Goal: Information Seeking & Learning: Learn about a topic

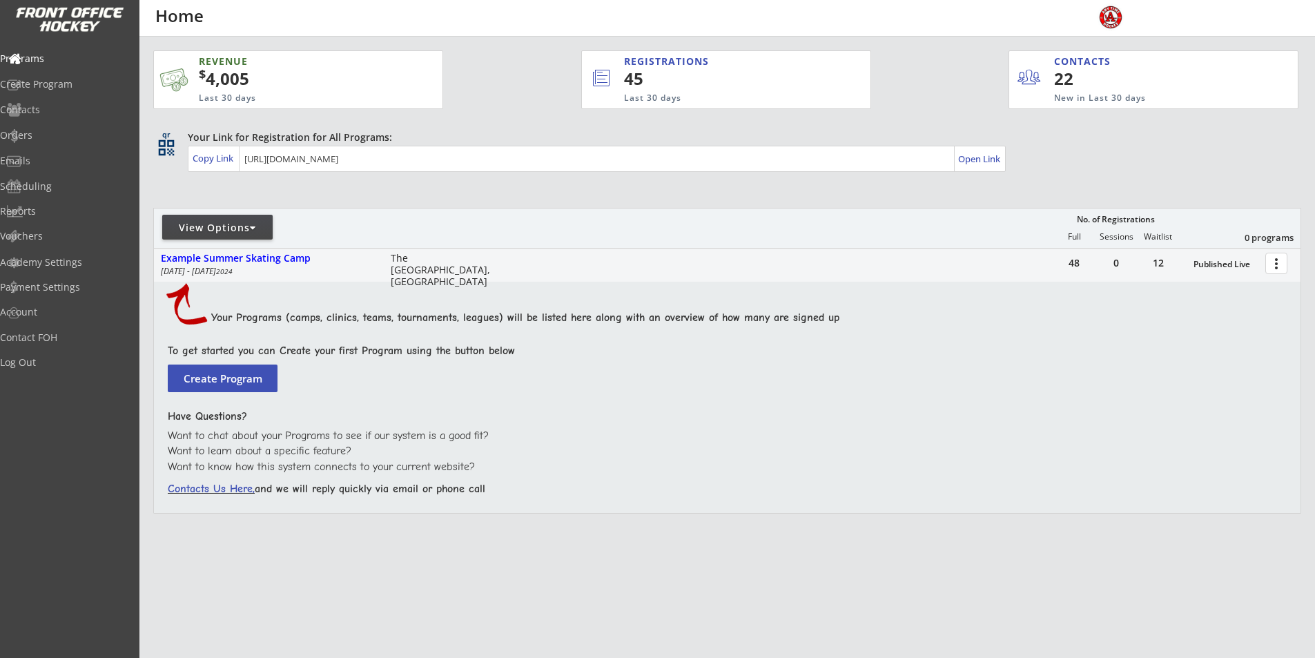
click at [247, 222] on div "View Options" at bounding box center [217, 228] width 110 height 14
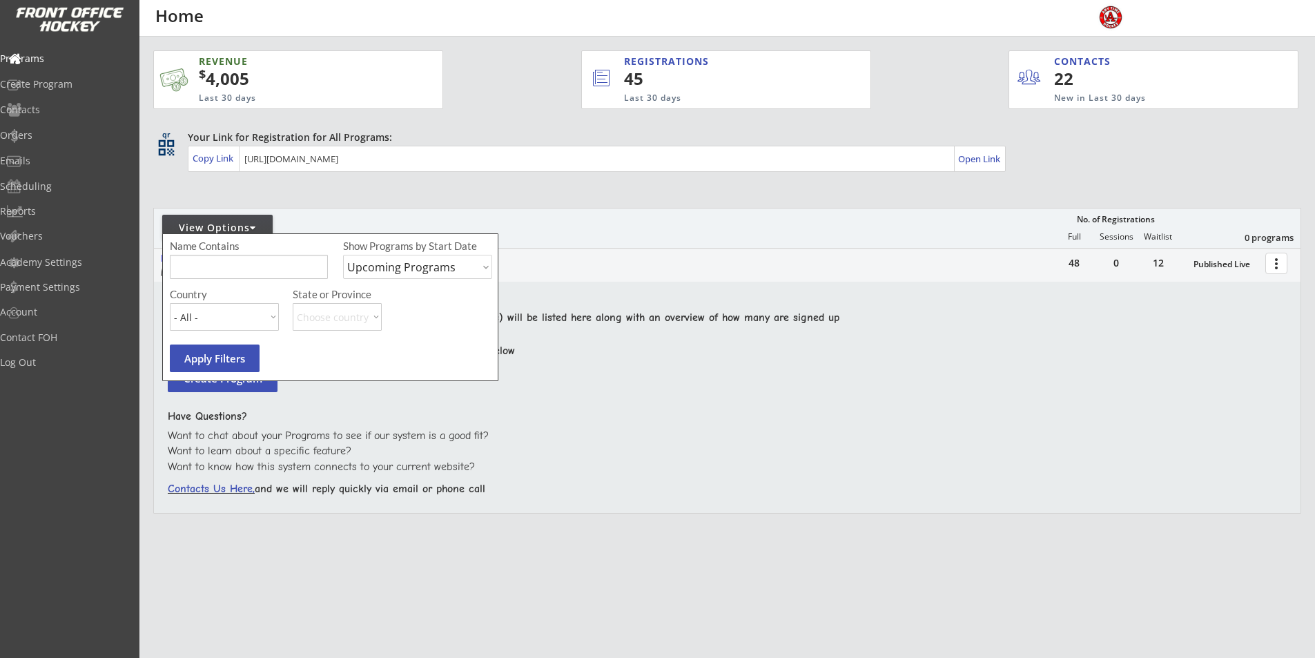
click at [471, 269] on select "Upcoming Programs Past Programs Specific Date Range" at bounding box center [417, 267] width 149 height 24
select select ""Past Programs""
click at [343, 255] on select "Upcoming Programs Past Programs Specific Date Range" at bounding box center [417, 267] width 149 height 24
click at [219, 351] on button "Apply Filters" at bounding box center [215, 358] width 90 height 28
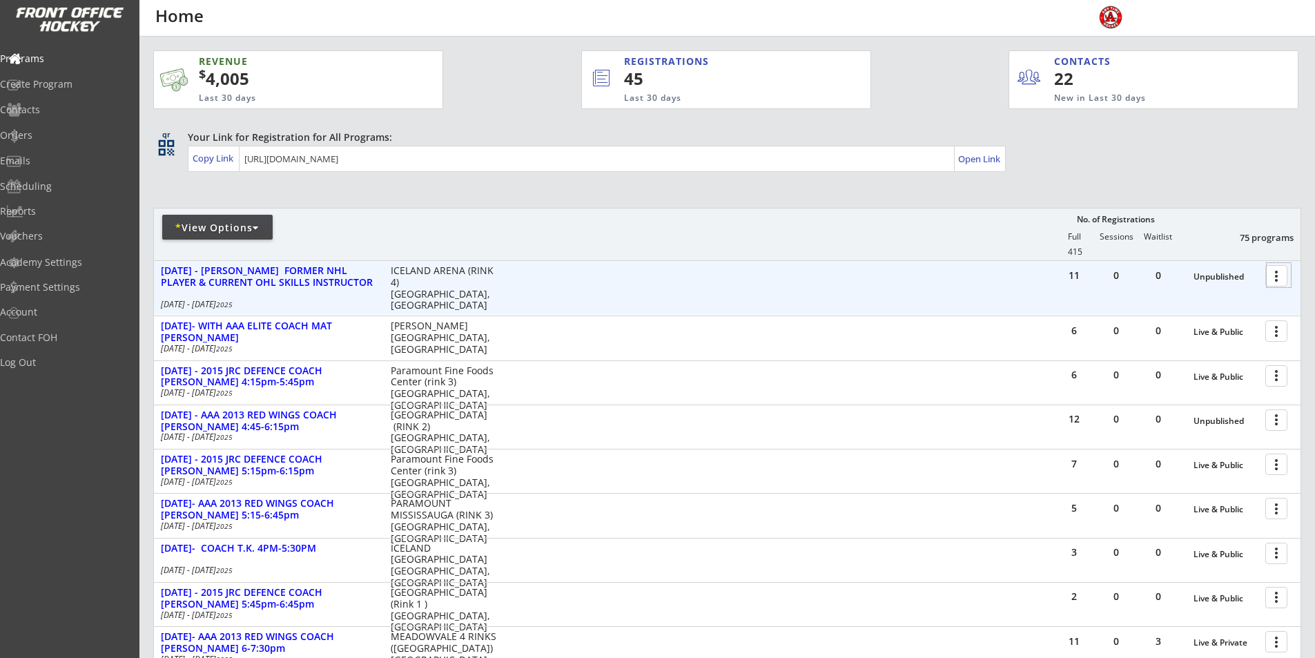
click at [1276, 270] on div at bounding box center [1278, 275] width 24 height 24
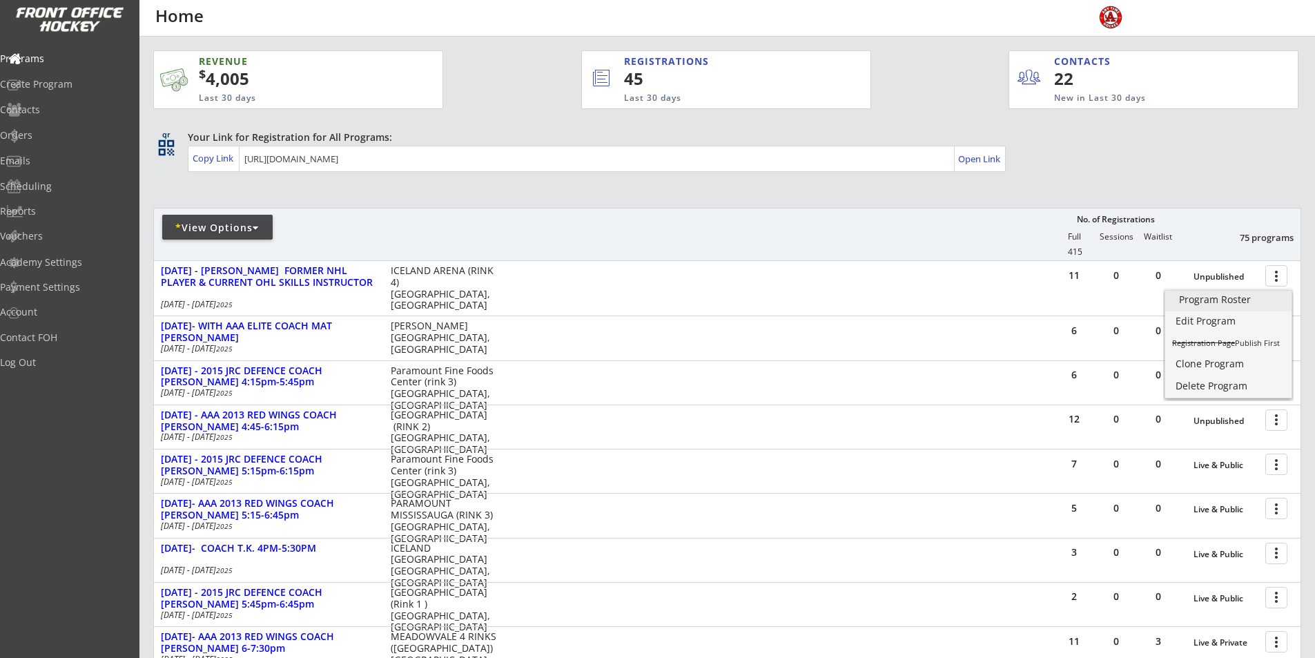
click at [1239, 297] on div "Program Roster" at bounding box center [1228, 300] width 99 height 10
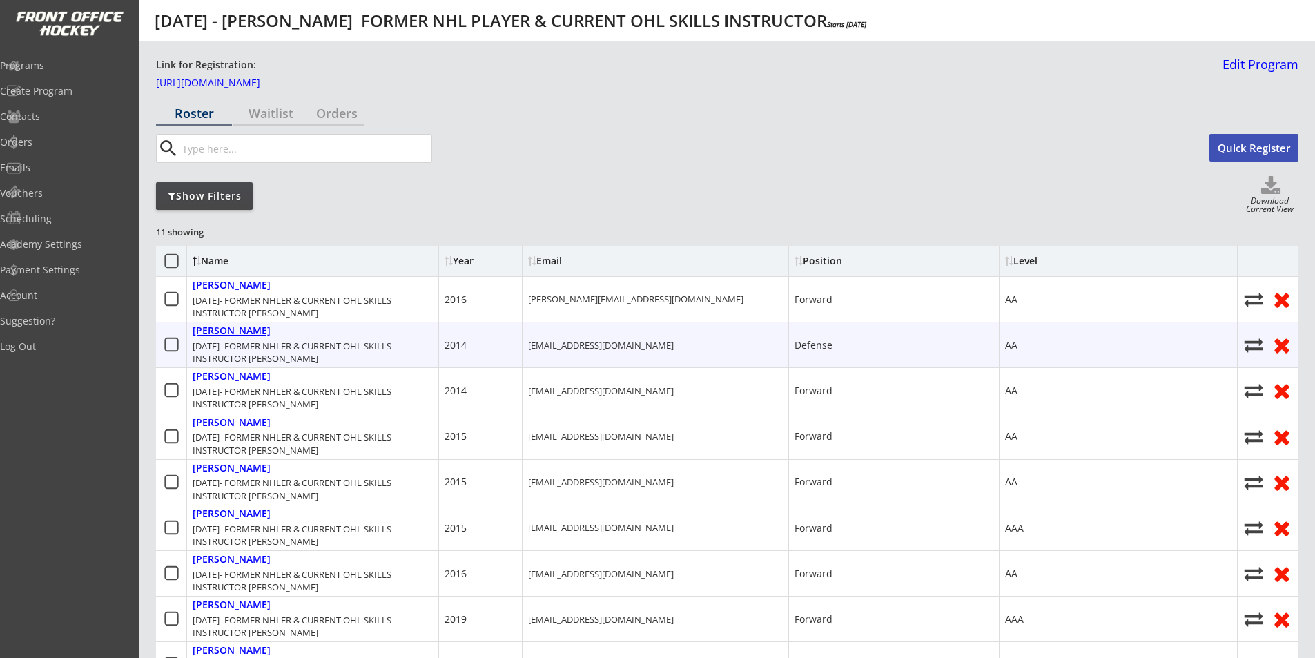
click at [266, 327] on div "[PERSON_NAME]" at bounding box center [232, 331] width 78 height 12
select select ""Defense""
select select ""AA""
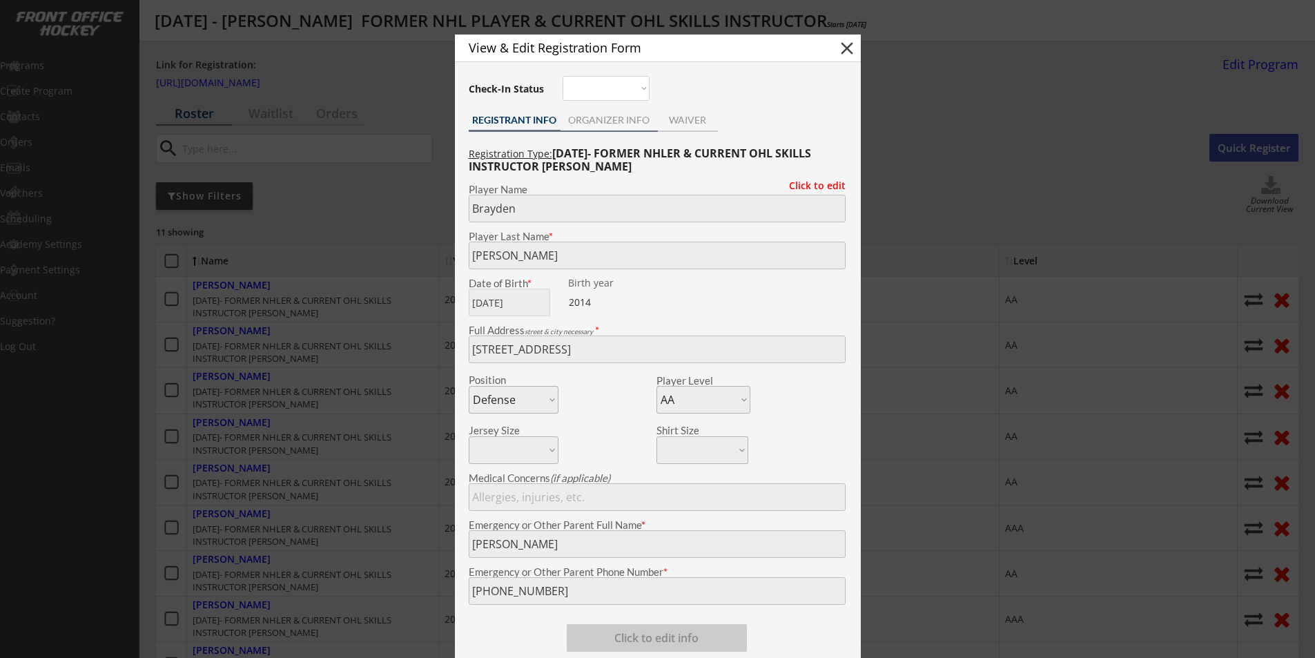
click at [608, 120] on div "ORGANIZER INFO" at bounding box center [608, 120] width 97 height 10
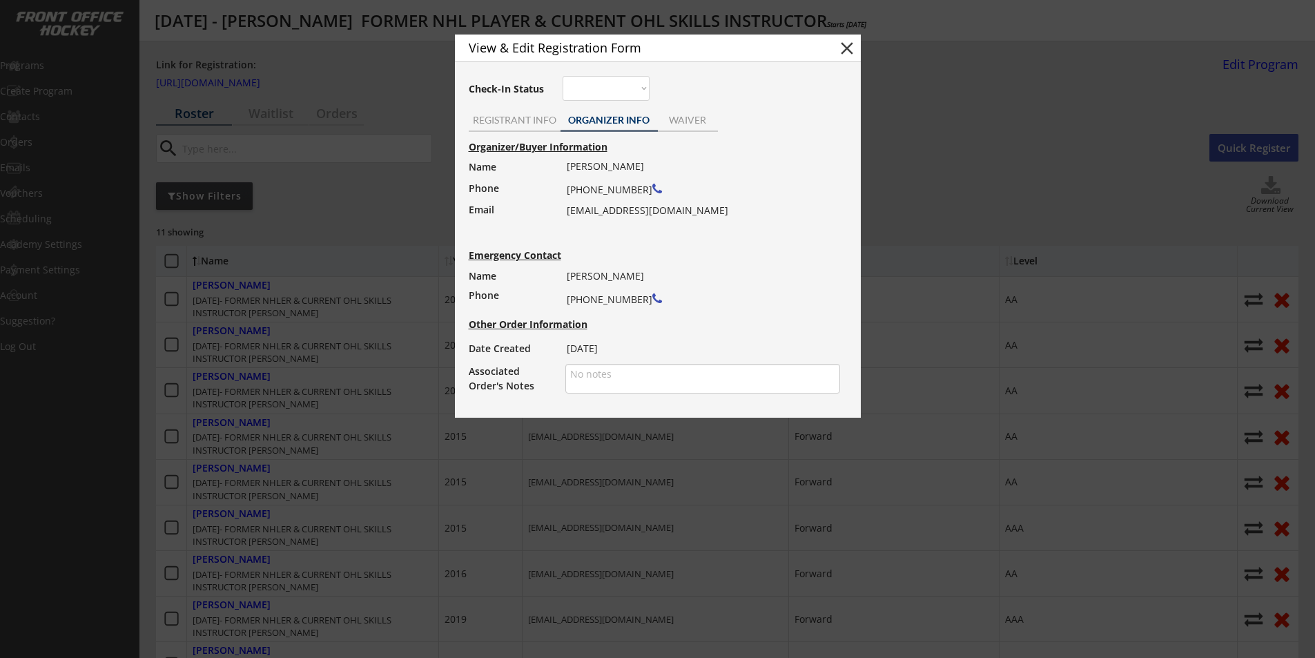
click at [849, 39] on button "close" at bounding box center [846, 48] width 21 height 21
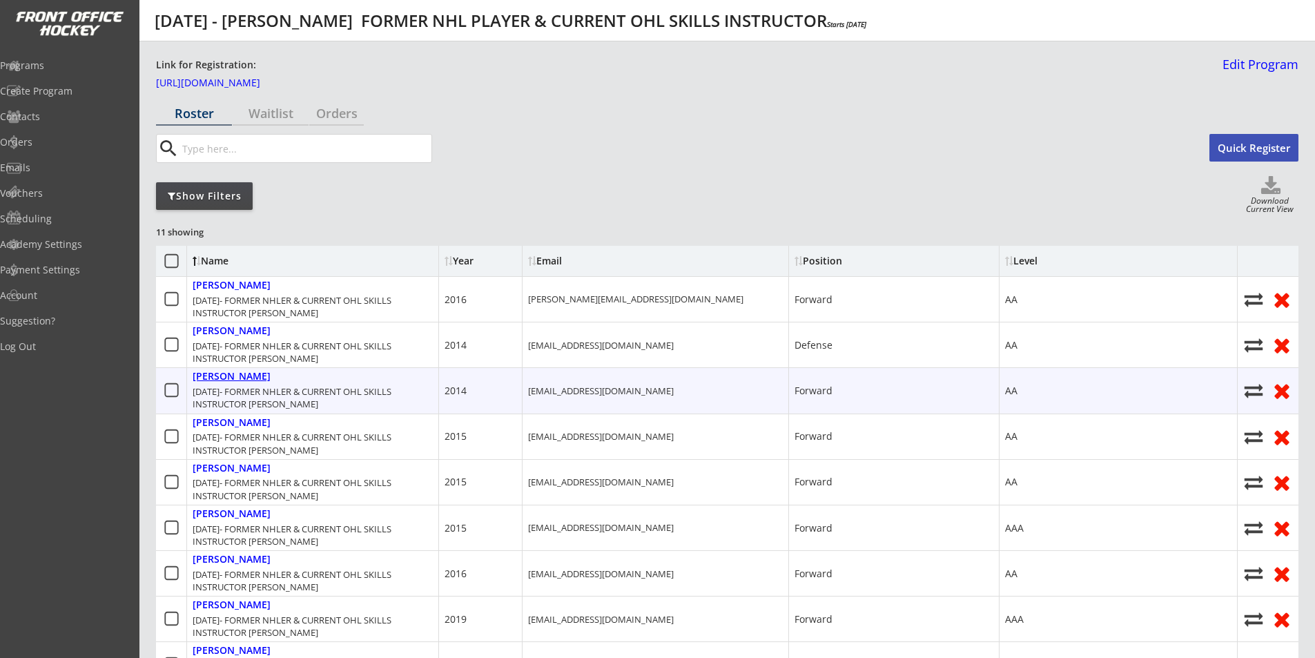
click at [228, 376] on div "[PERSON_NAME]" at bounding box center [232, 377] width 78 height 12
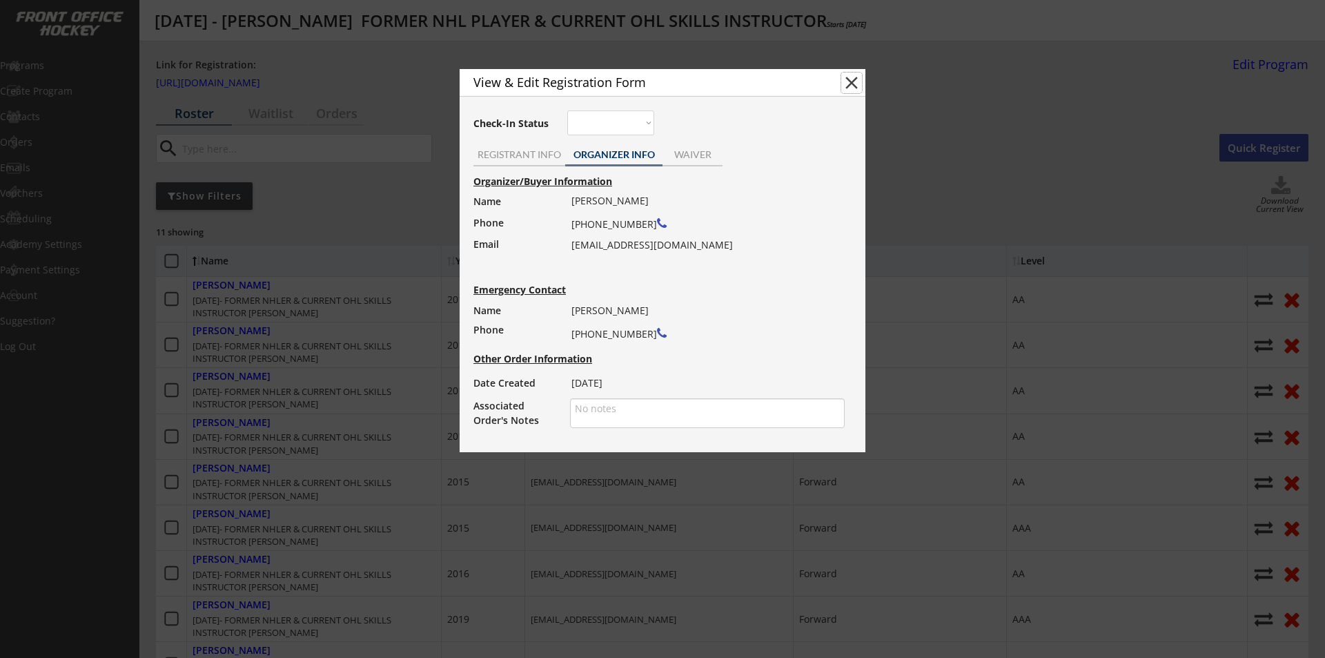
click at [844, 83] on button "close" at bounding box center [851, 82] width 21 height 21
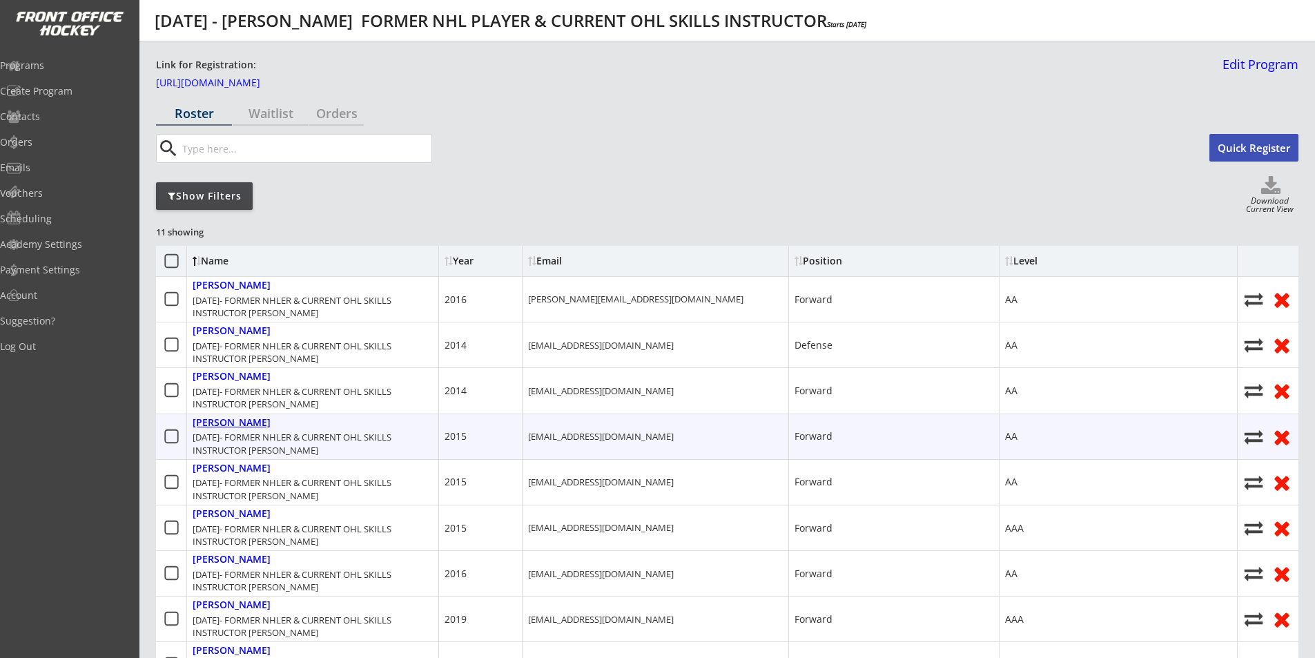
click at [236, 421] on div "[PERSON_NAME]" at bounding box center [232, 423] width 78 height 12
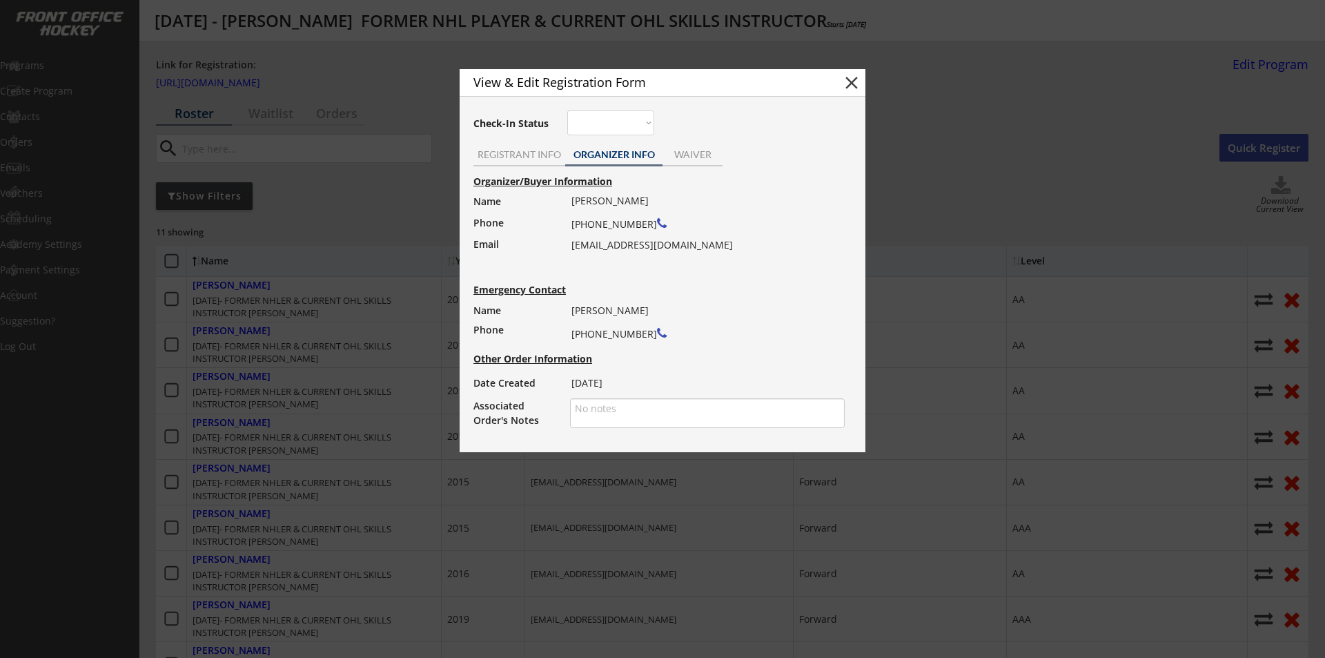
click at [851, 81] on button "close" at bounding box center [851, 82] width 21 height 21
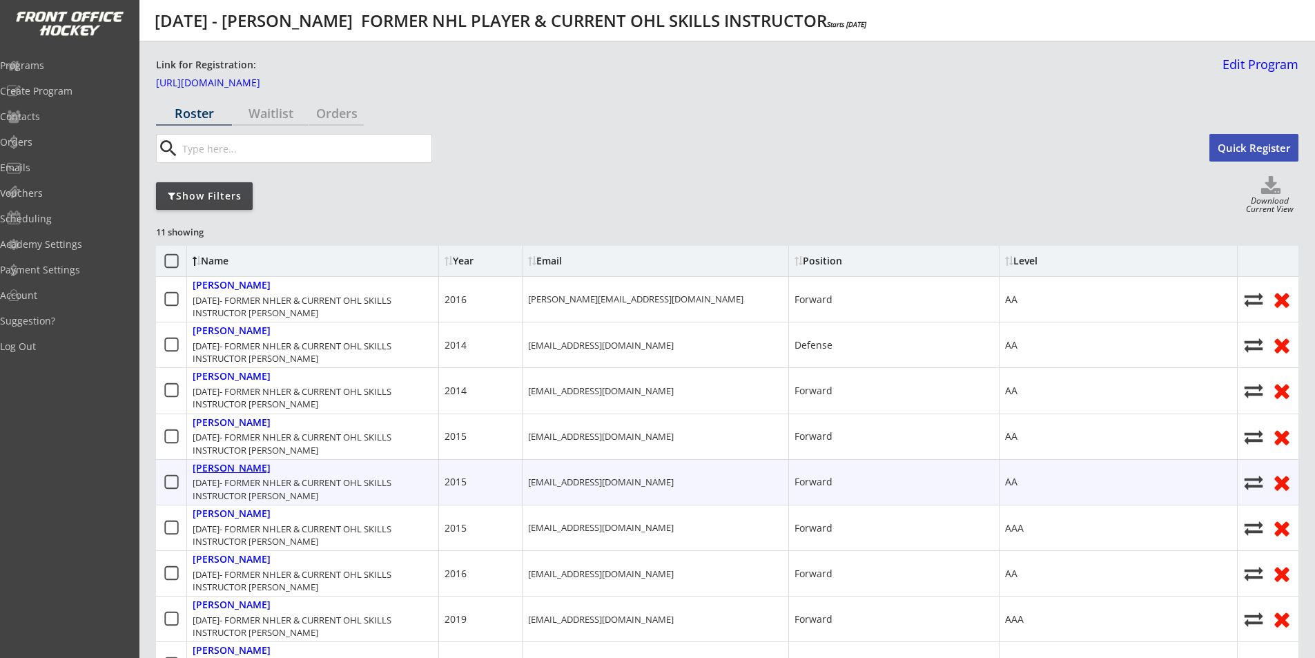
click at [238, 466] on div "[PERSON_NAME]" at bounding box center [232, 468] width 78 height 12
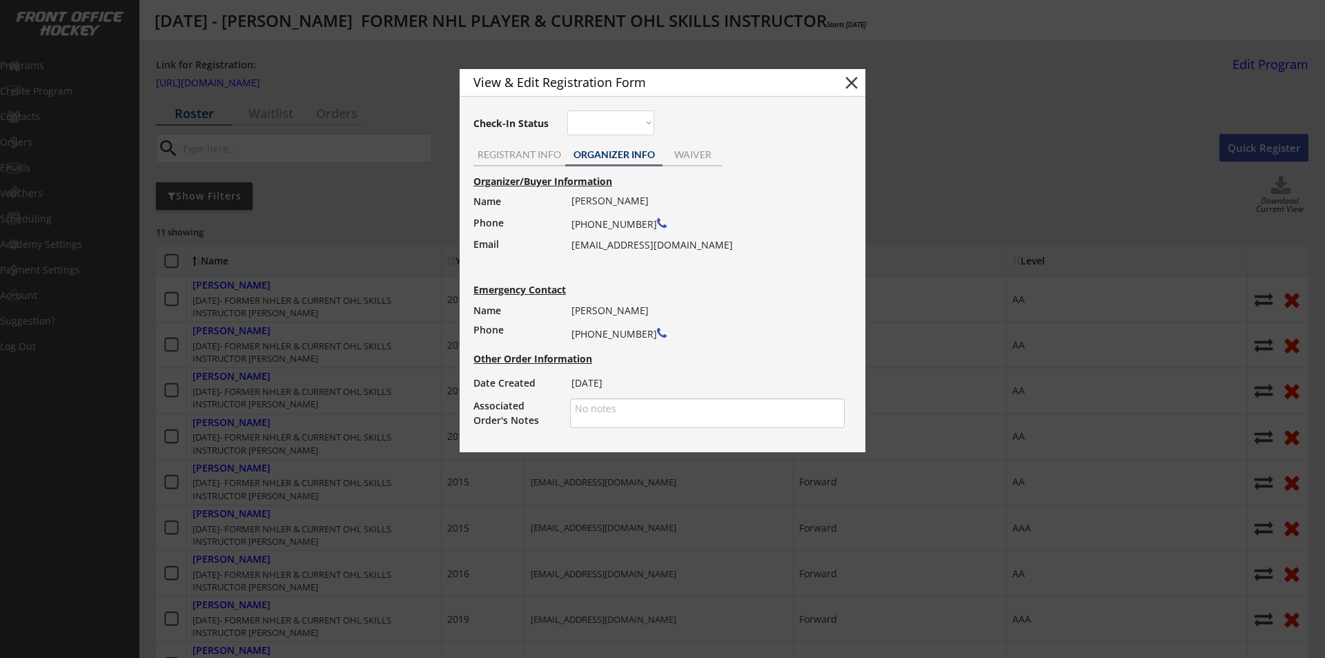
click at [862, 76] on div "View & Edit Registration Form close" at bounding box center [663, 83] width 406 height 28
click at [840, 85] on div "View & Edit Registration Form close" at bounding box center [663, 83] width 406 height 28
click at [851, 81] on button "close" at bounding box center [851, 82] width 21 height 21
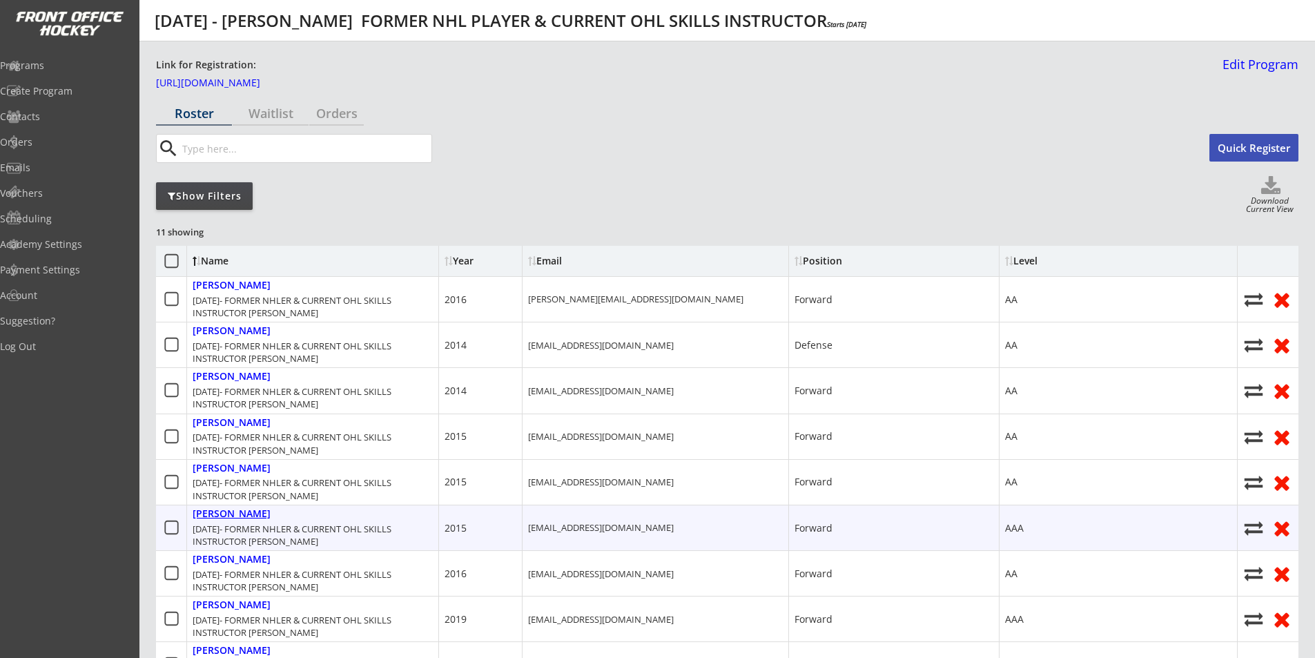
click at [270, 515] on div "[PERSON_NAME]" at bounding box center [232, 514] width 78 height 12
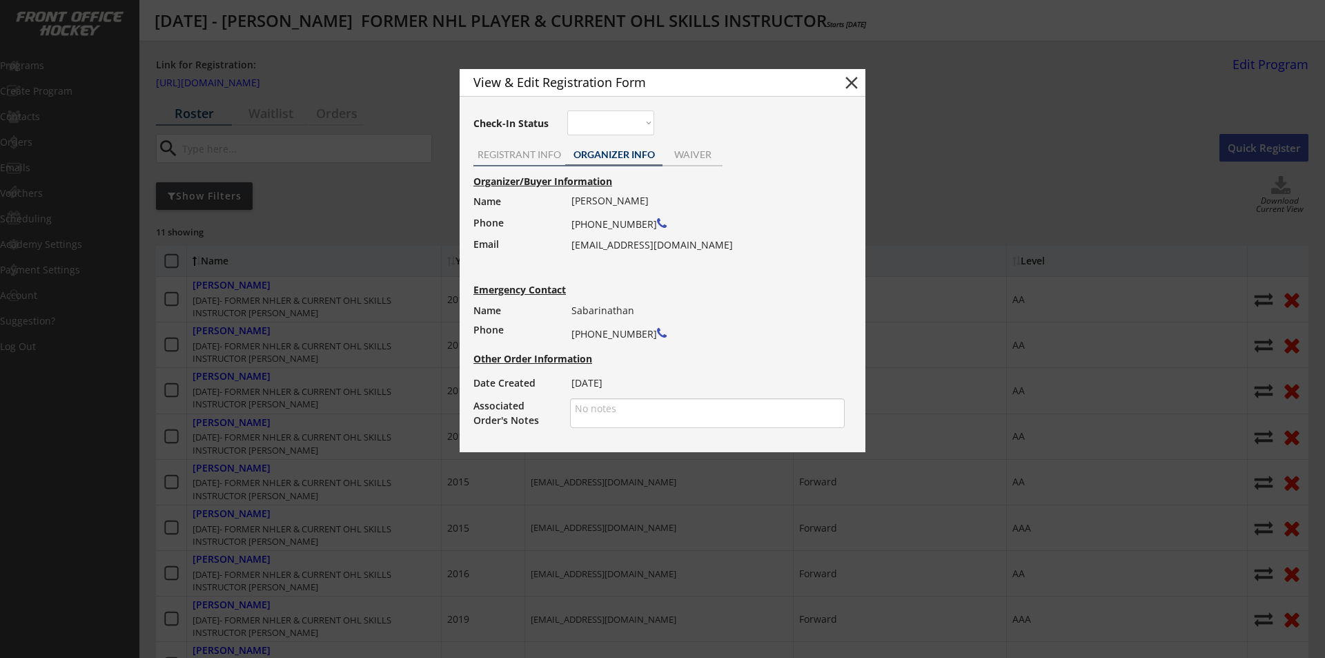
click at [524, 161] on div "REGISTRANT INFO" at bounding box center [519, 156] width 92 height 21
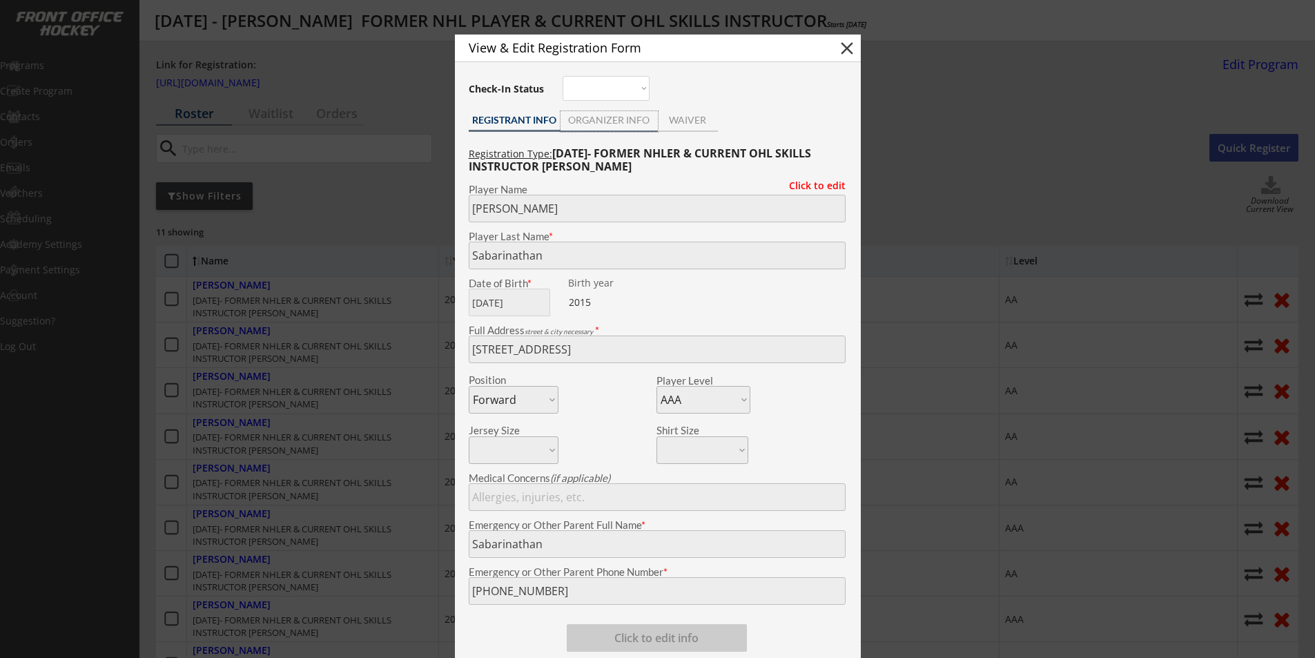
click at [618, 125] on div "ORGANIZER INFO" at bounding box center [608, 120] width 97 height 10
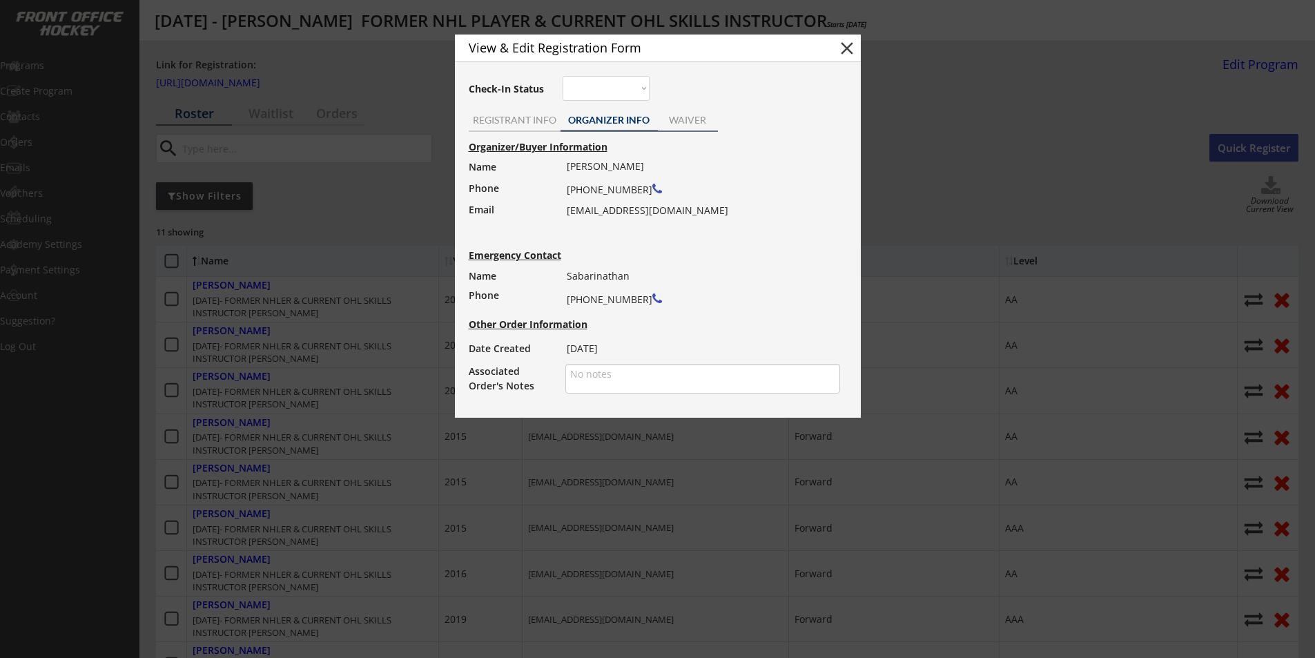
click at [678, 119] on div "WAIVER" at bounding box center [688, 120] width 60 height 10
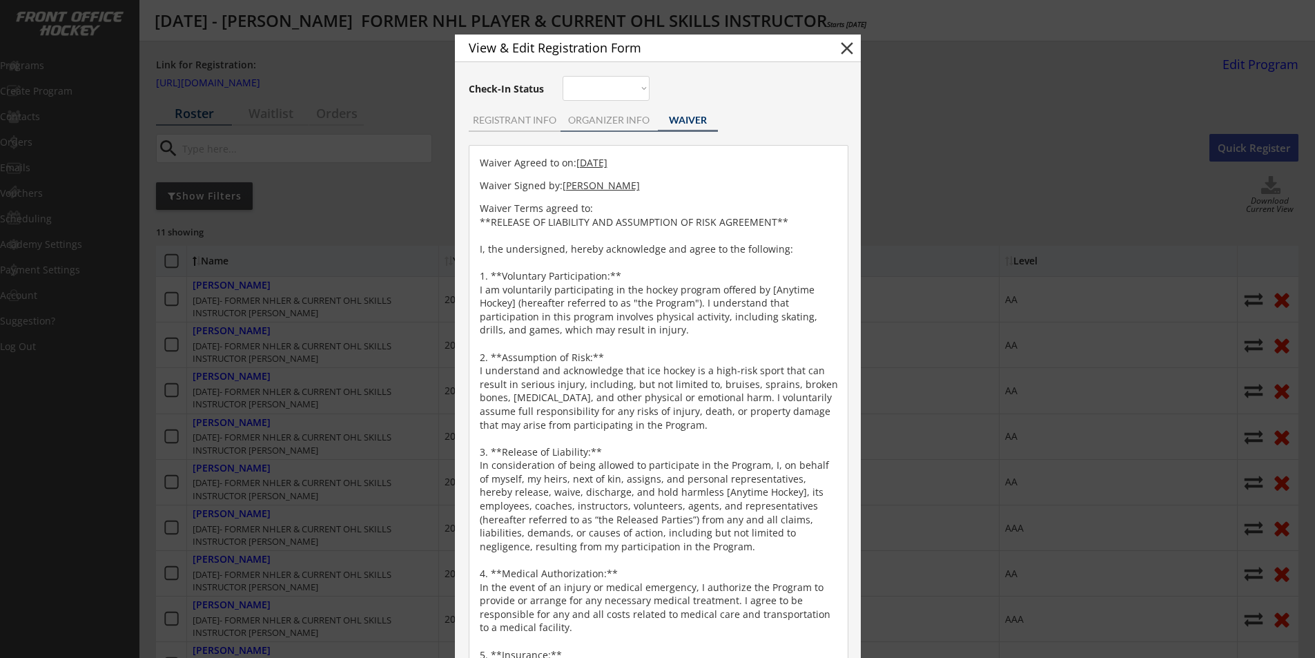
click at [604, 124] on div "ORGANIZER INFO" at bounding box center [608, 120] width 97 height 10
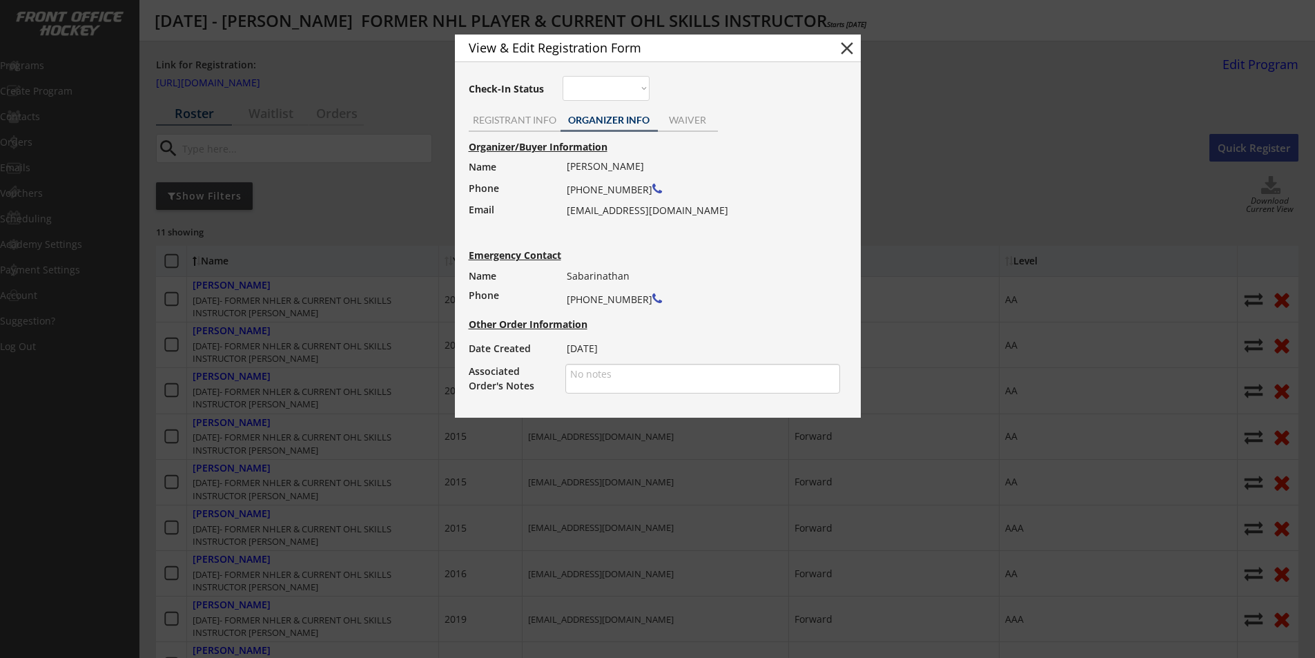
click at [841, 47] on button "close" at bounding box center [846, 48] width 21 height 21
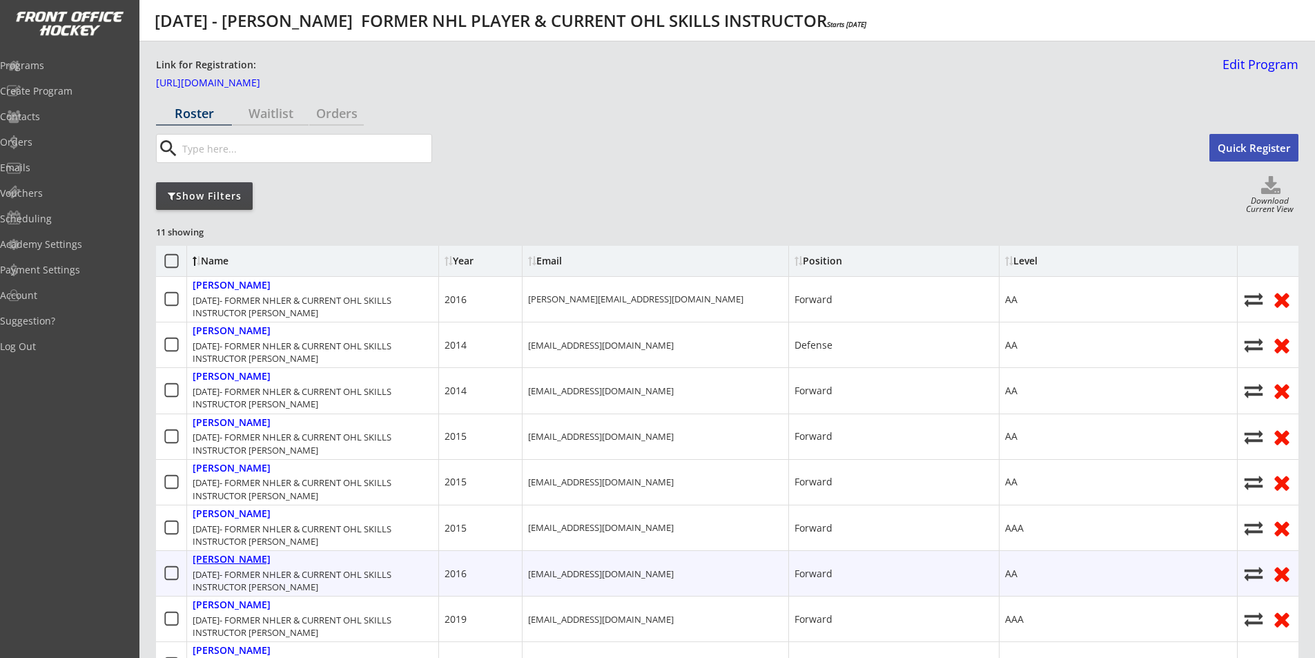
click at [239, 558] on div "[PERSON_NAME]" at bounding box center [232, 559] width 78 height 12
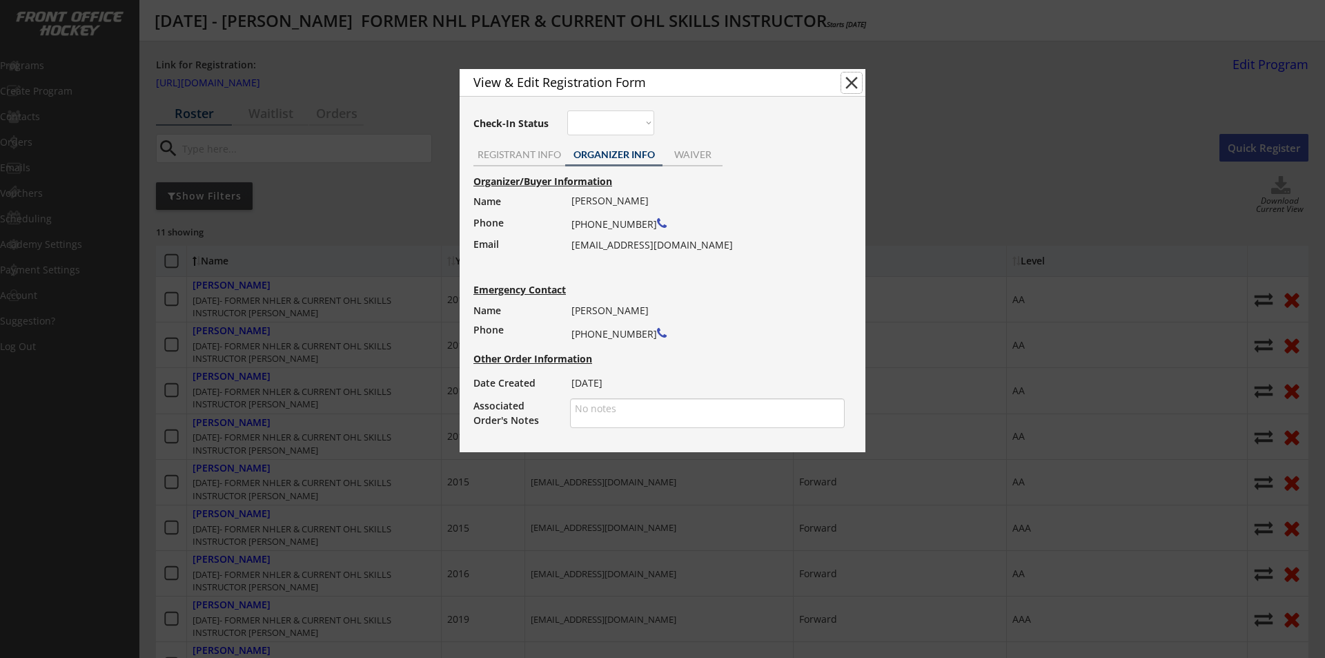
click at [853, 82] on button "close" at bounding box center [851, 82] width 21 height 21
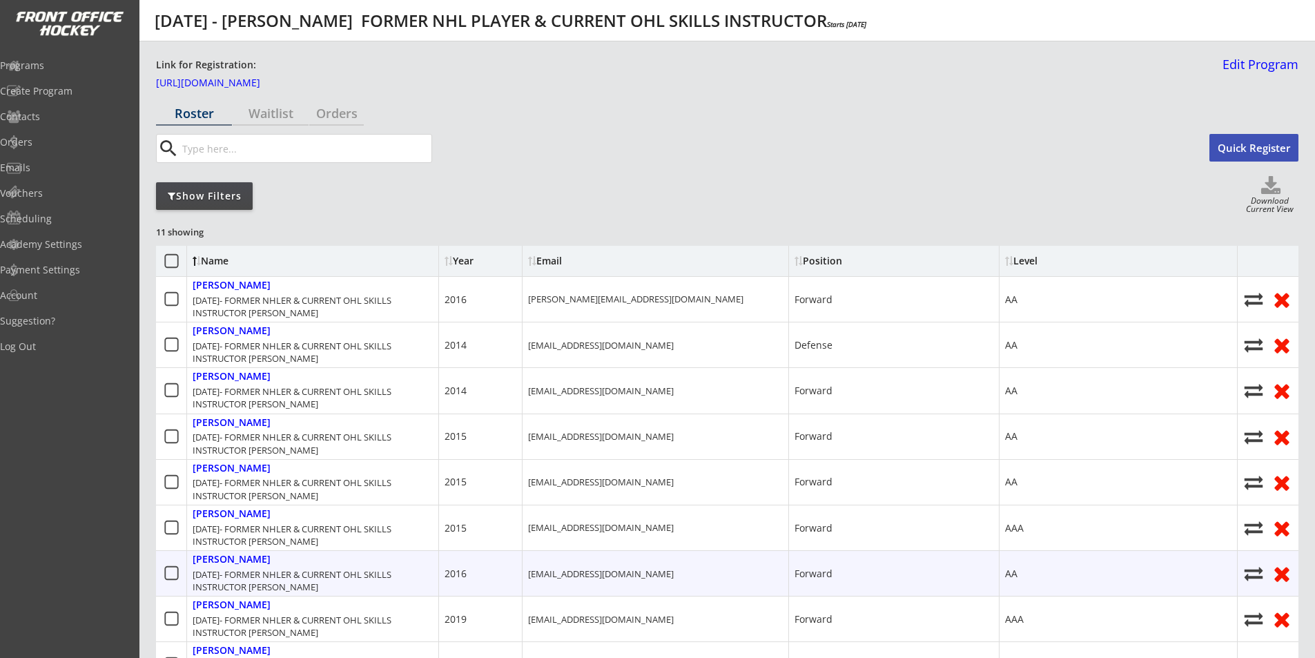
scroll to position [69, 0]
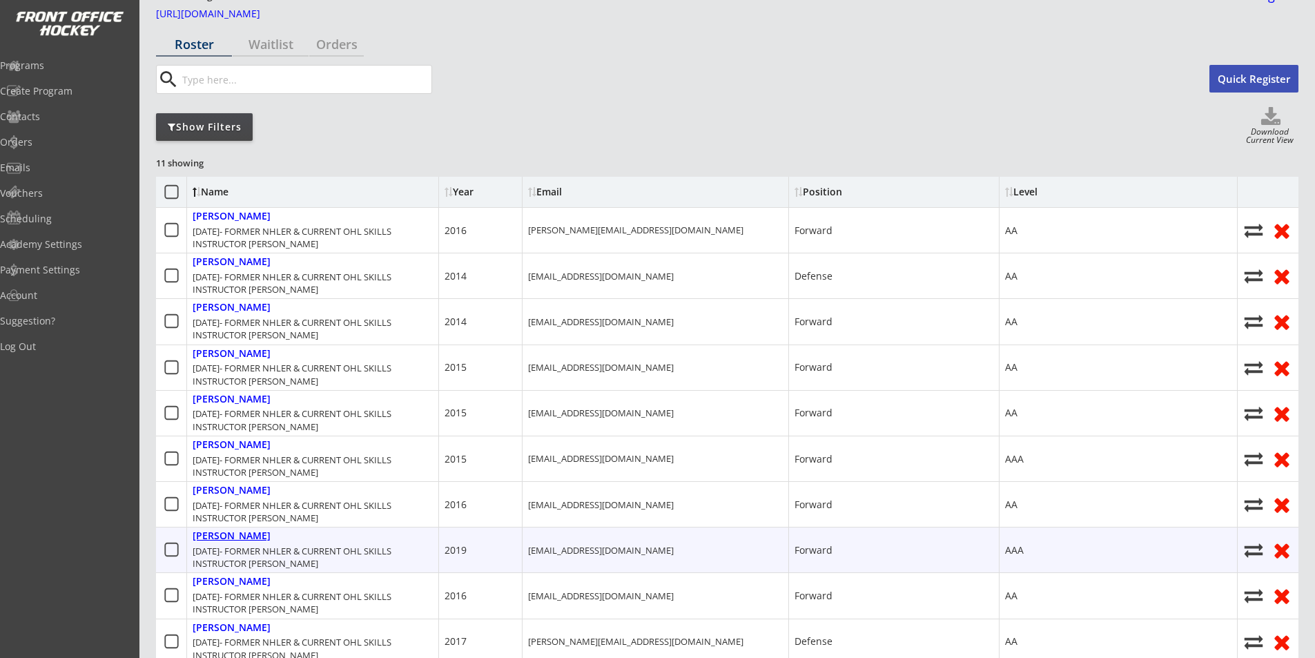
click at [262, 535] on div "[PERSON_NAME]" at bounding box center [232, 536] width 78 height 12
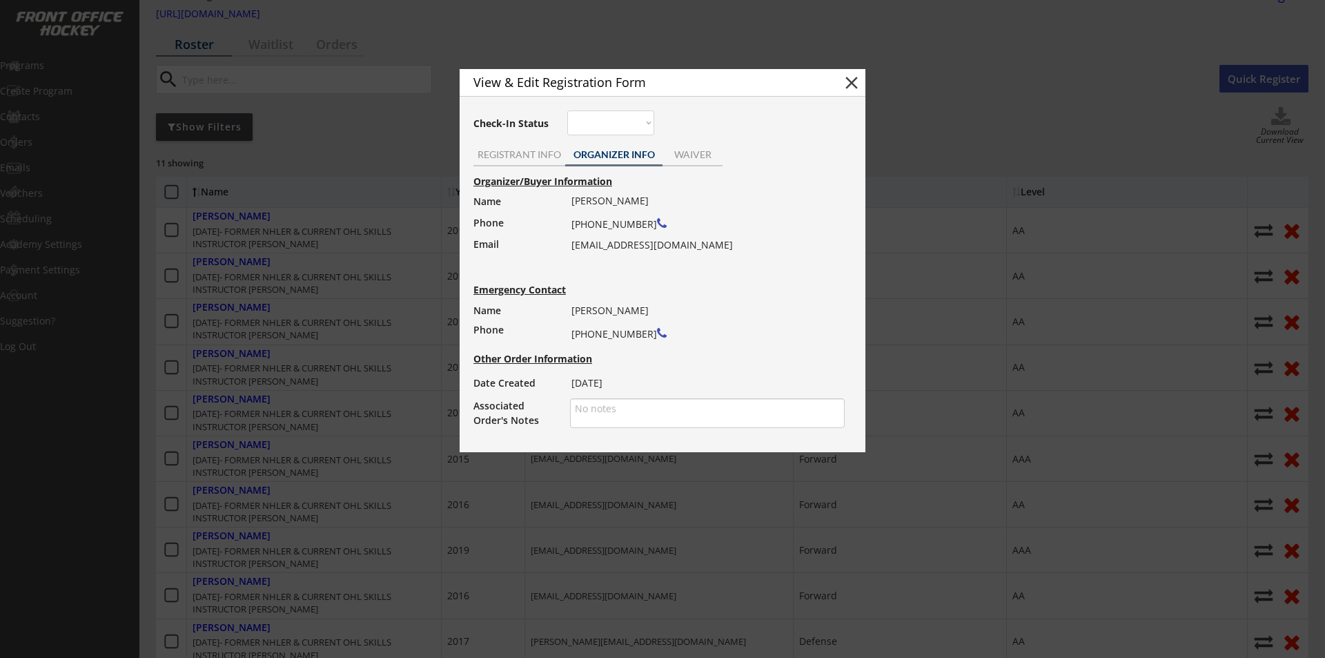
click at [852, 77] on button "close" at bounding box center [851, 82] width 21 height 21
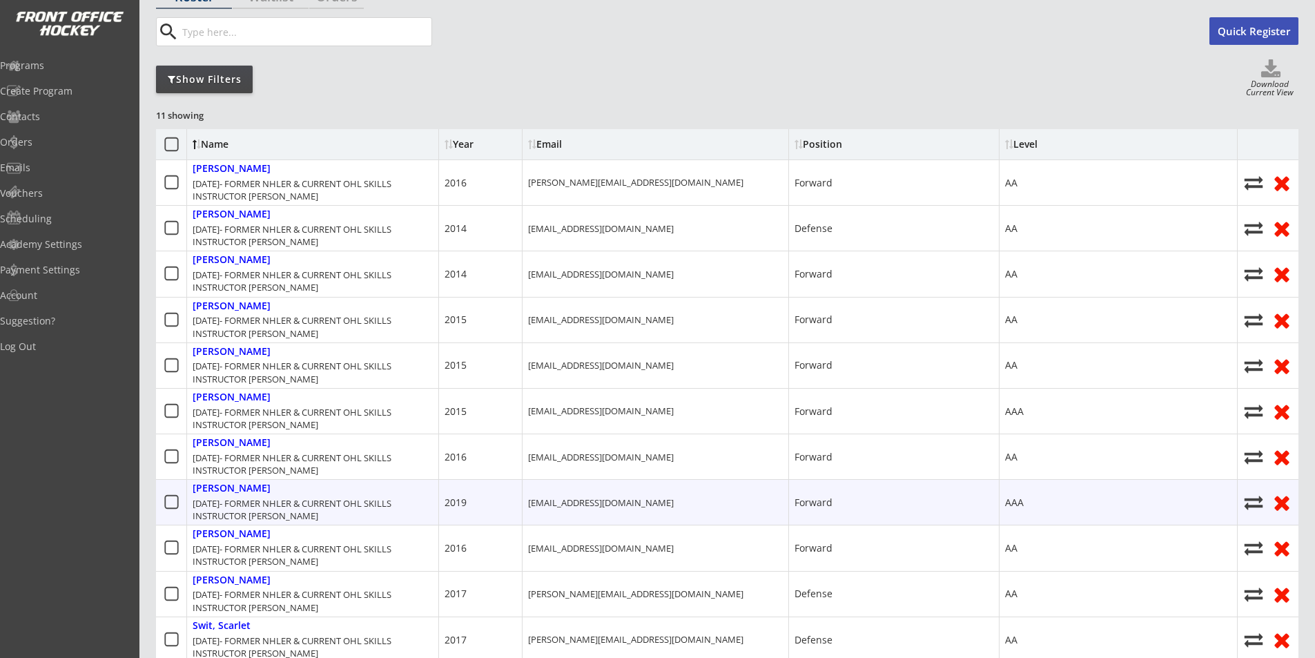
scroll to position [138, 0]
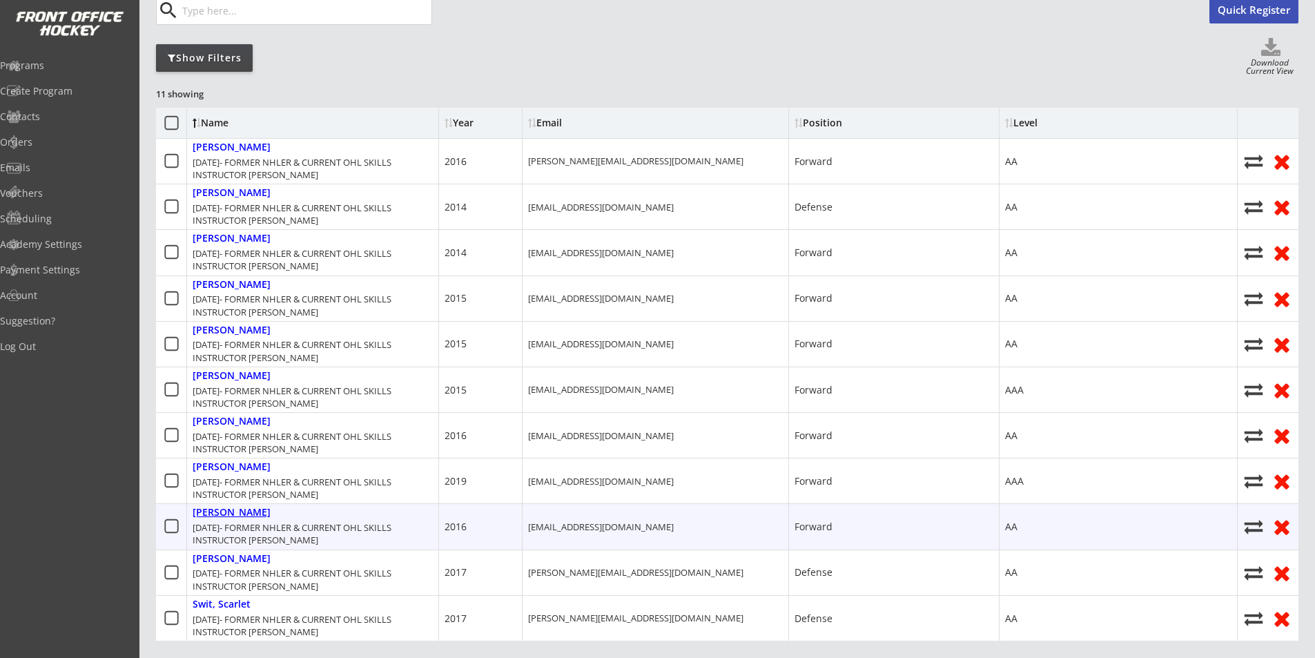
click at [230, 512] on div "[PERSON_NAME]" at bounding box center [232, 512] width 78 height 12
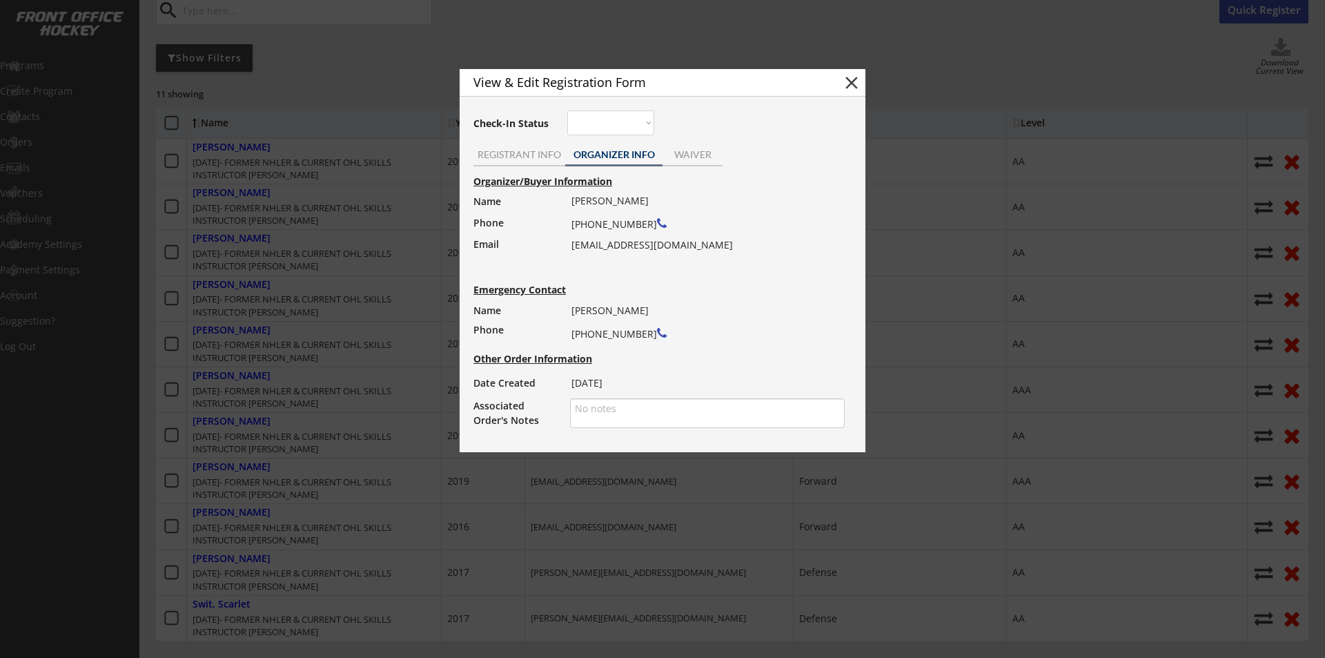
click at [849, 79] on button "close" at bounding box center [851, 82] width 21 height 21
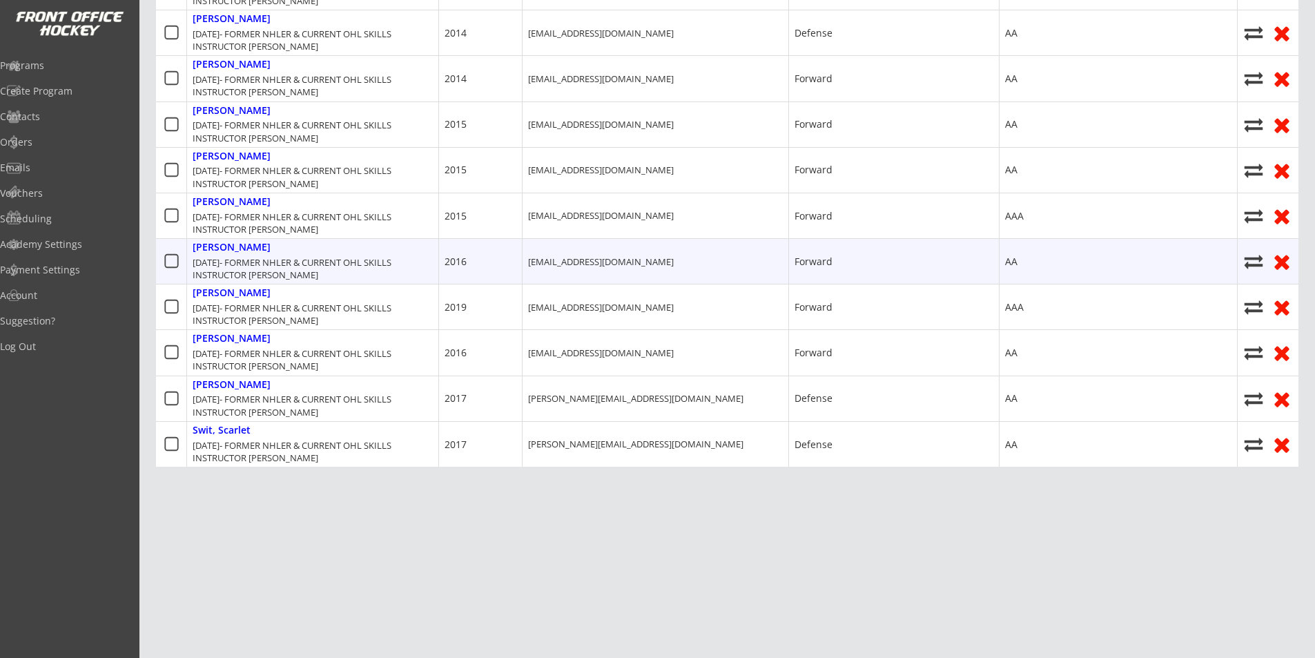
scroll to position [322, 0]
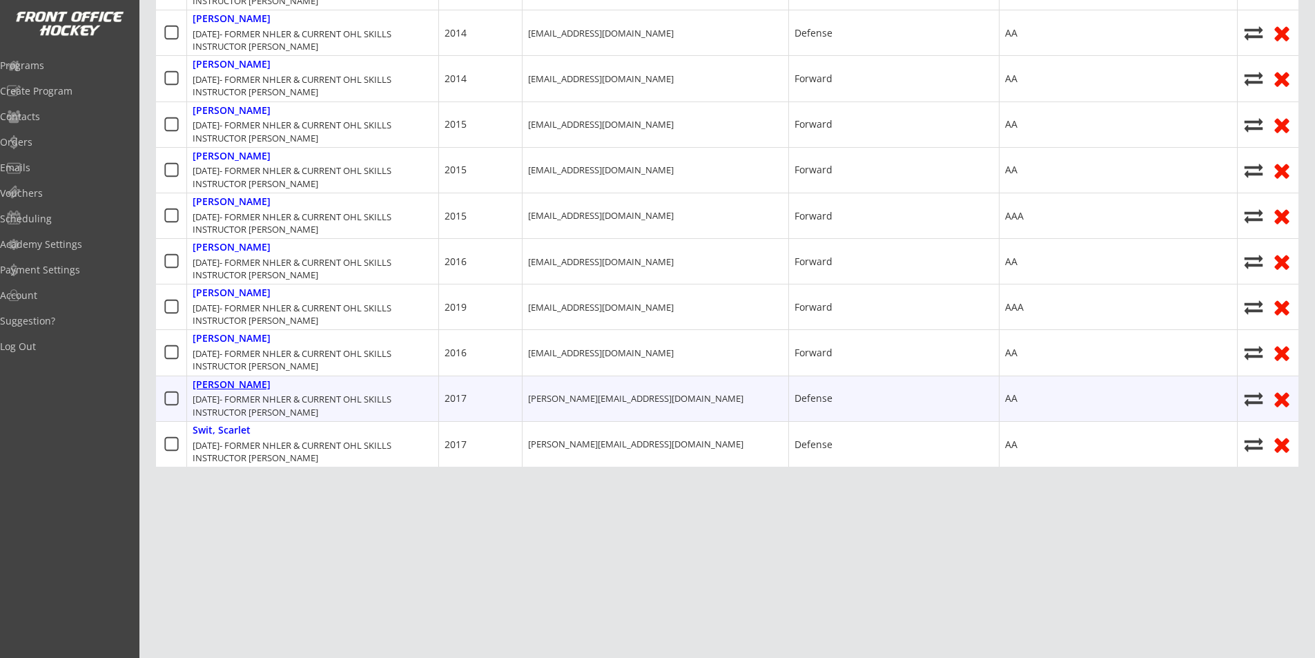
click at [233, 379] on div "[PERSON_NAME]" at bounding box center [232, 385] width 78 height 12
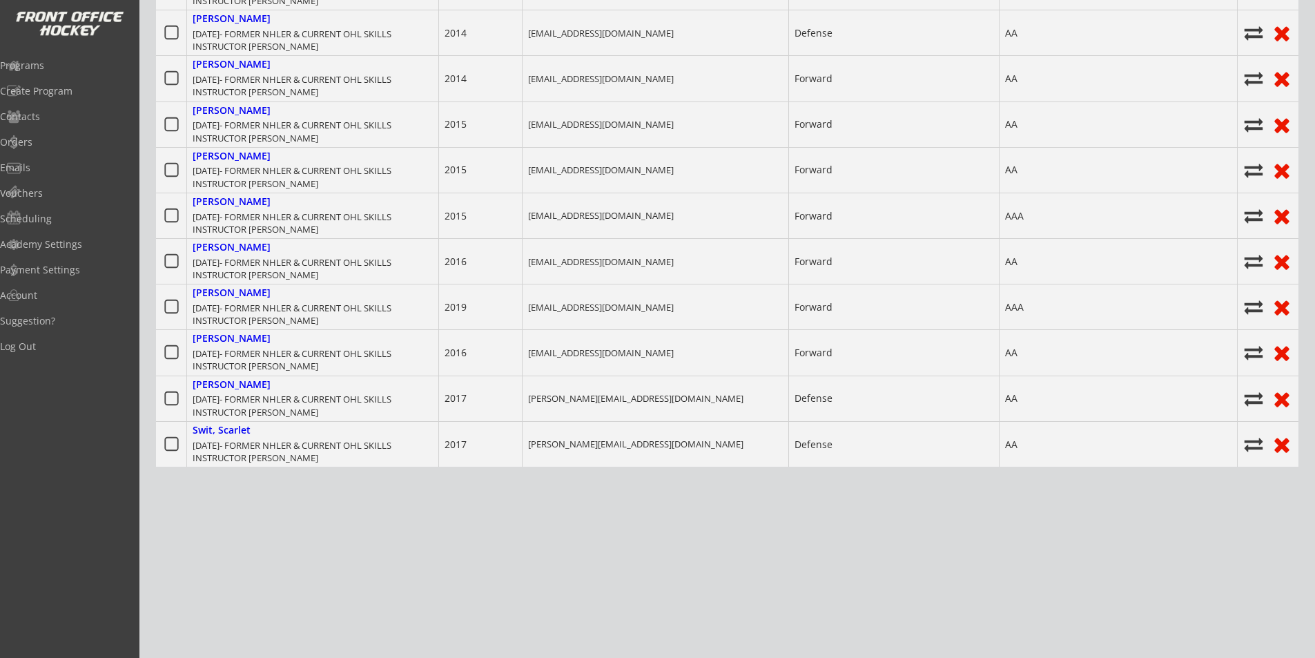
scroll to position [312, 0]
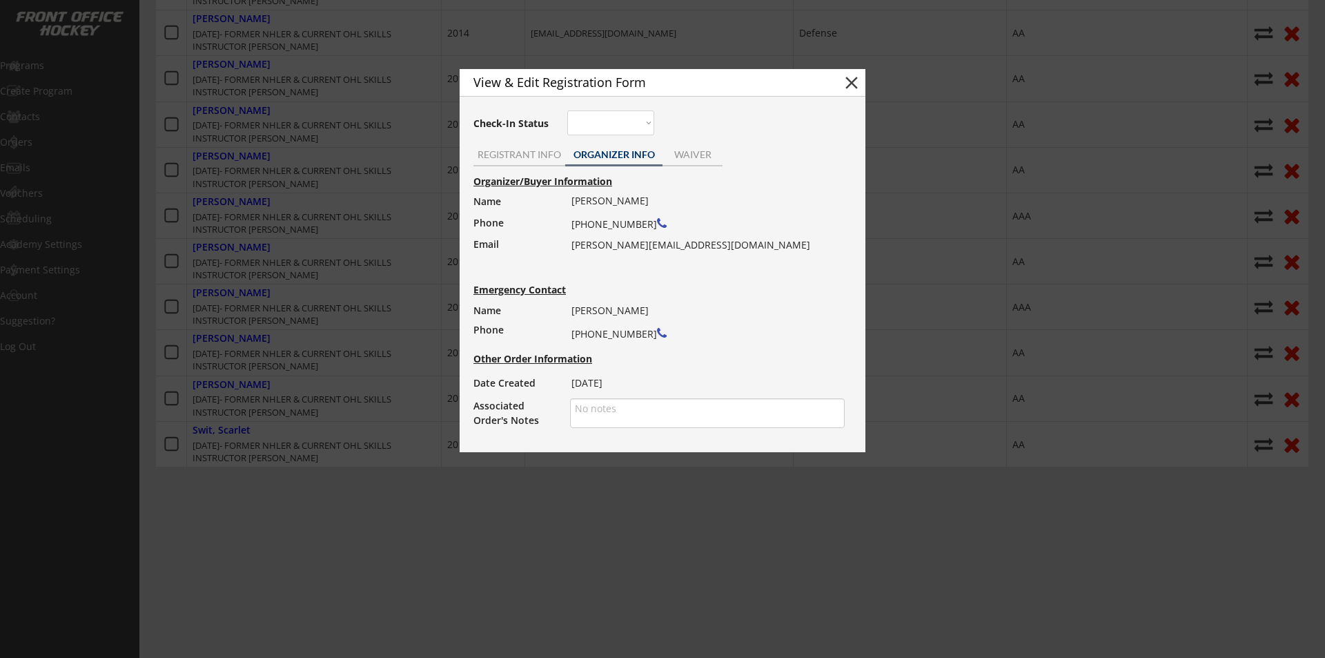
click at [861, 77] on button "close" at bounding box center [851, 82] width 21 height 21
